Goal: Ask a question

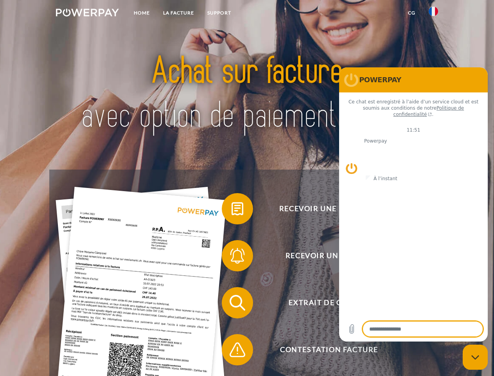
click at [87, 14] on img at bounding box center [87, 13] width 63 height 8
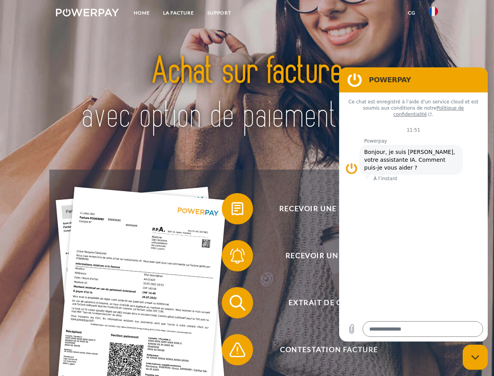
click at [434, 14] on img at bounding box center [433, 11] width 9 height 9
click at [412, 13] on link "CG" at bounding box center [412, 13] width 21 height 14
click at [232, 210] on span at bounding box center [225, 208] width 39 height 39
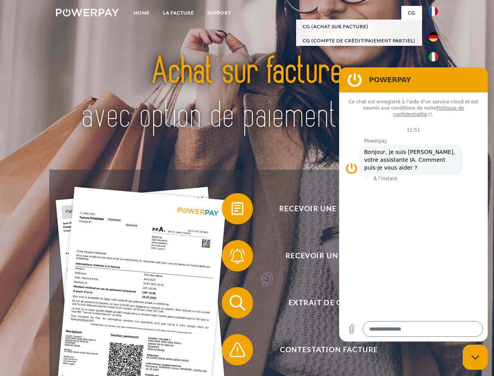
click at [232, 257] on span at bounding box center [225, 255] width 39 height 39
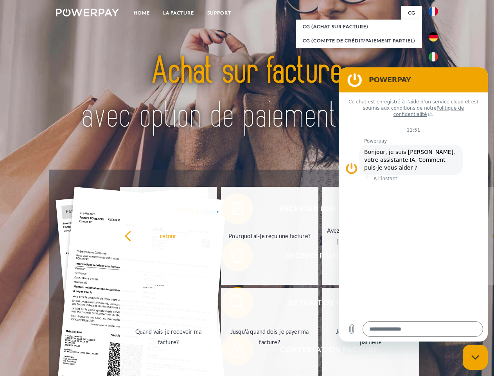
click at [232, 304] on link "Jusqu'à quand dois-je payer ma facture?" at bounding box center [269, 337] width 97 height 98
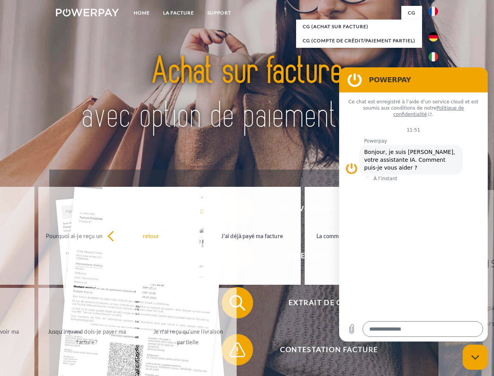
click at [232, 351] on span at bounding box center [225, 349] width 39 height 39
click at [476, 357] on icon "Fermer la fenêtre de messagerie" at bounding box center [476, 357] width 8 height 5
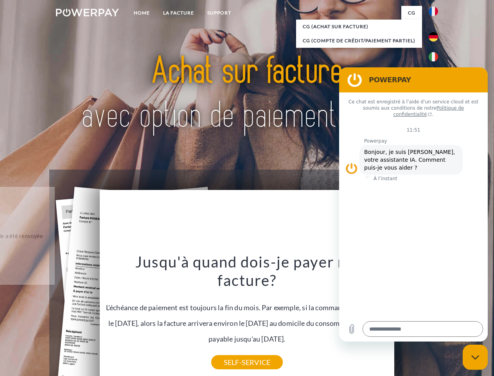
type textarea "*"
